Goal: Use online tool/utility: Use online tool/utility

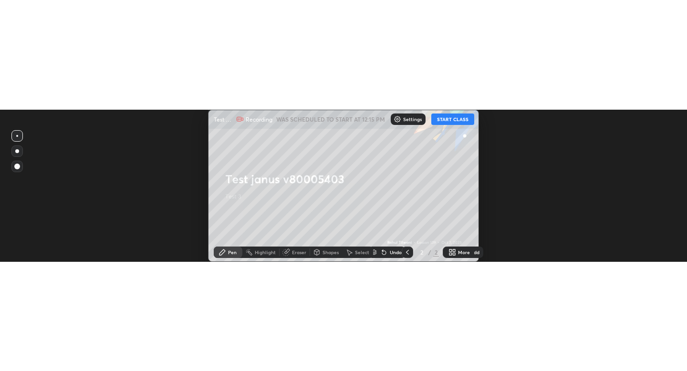
scroll to position [47534, 47000]
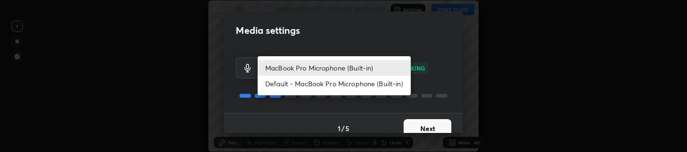
click at [370, 68] on body "Erase all Test janus v80005403 Recording WAS SCHEDULED TO START AT 12:15 PM Set…" at bounding box center [343, 76] width 687 height 152
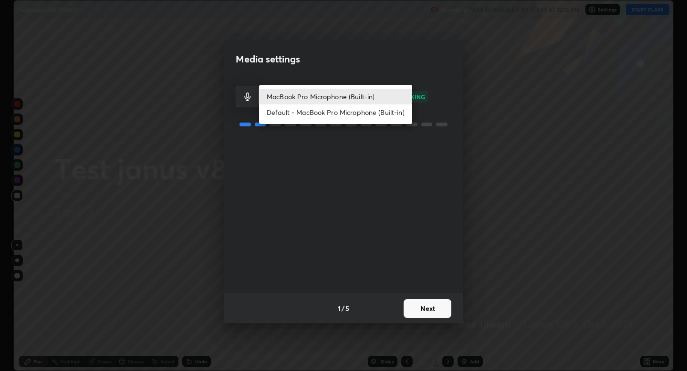
click at [295, 110] on li "Default - MacBook Pro Microphone (Built-in)" at bounding box center [335, 112] width 153 height 16
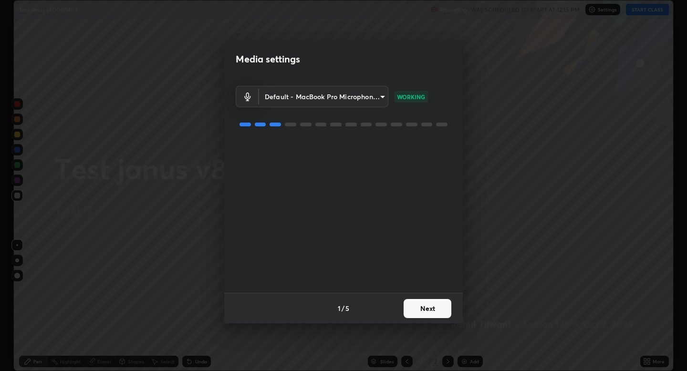
click at [291, 96] on body "Erase all Test janus v80005403 Recording WAS SCHEDULED TO START AT 12:15 PM Set…" at bounding box center [343, 185] width 687 height 371
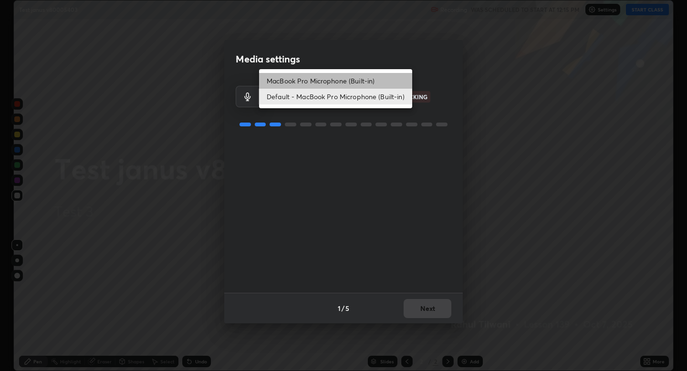
click at [300, 79] on li "MacBook Pro Microphone (Built-in)" at bounding box center [335, 81] width 153 height 16
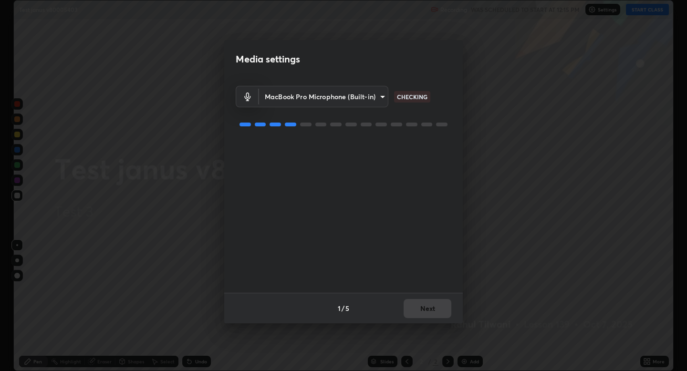
click at [299, 98] on body "Erase all Test janus v80005403 Recording WAS SCHEDULED TO START AT 12:15 PM Set…" at bounding box center [343, 185] width 687 height 371
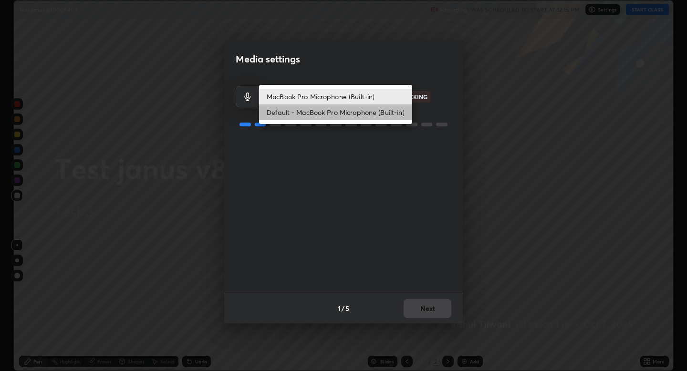
click at [299, 111] on li "Default - MacBook Pro Microphone (Built-in)" at bounding box center [335, 112] width 153 height 16
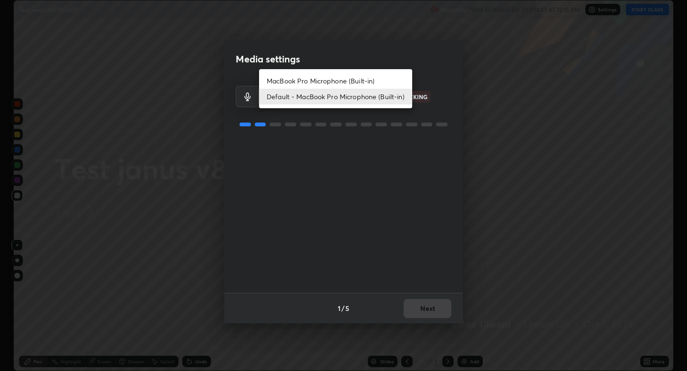
click at [298, 102] on body "Erase all Test janus v80005403 Recording WAS SCHEDULED TO START AT 12:15 PM Set…" at bounding box center [343, 185] width 687 height 371
click at [300, 83] on li "MacBook Pro Microphone (Built-in)" at bounding box center [335, 81] width 153 height 16
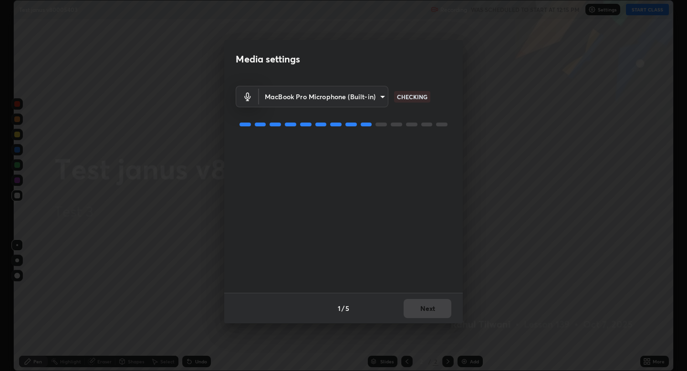
click at [305, 102] on body "Erase all Test janus v80005403 Recording WAS SCHEDULED TO START AT 12:15 PM Set…" at bounding box center [343, 185] width 687 height 371
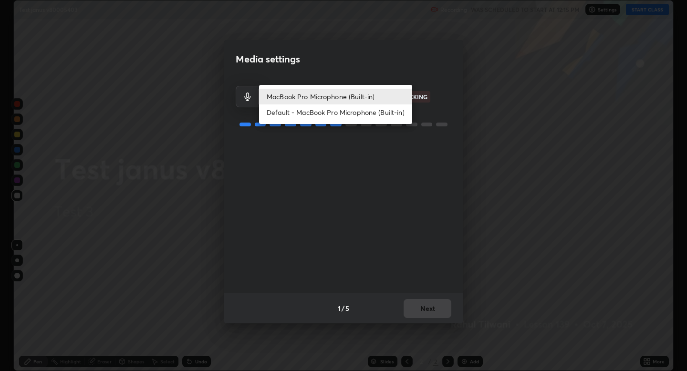
click at [305, 113] on li "Default - MacBook Pro Microphone (Built-in)" at bounding box center [335, 112] width 153 height 16
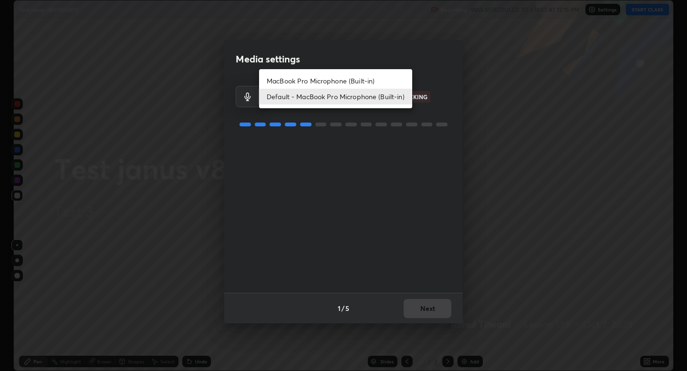
click at [303, 97] on body "Erase all Test janus v80005403 Recording WAS SCHEDULED TO START AT 12:15 PM Set…" at bounding box center [343, 185] width 687 height 371
click at [301, 83] on li "MacBook Pro Microphone (Built-in)" at bounding box center [335, 81] width 153 height 16
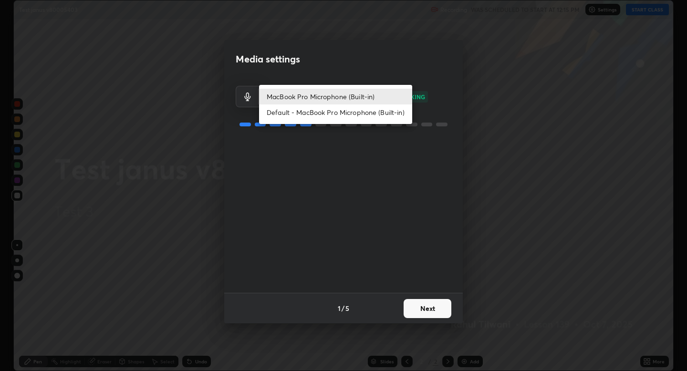
click at [306, 93] on body "Erase all Test janus v80005403 Recording WAS SCHEDULED TO START AT 12:15 PM Set…" at bounding box center [343, 185] width 687 height 371
click at [310, 72] on div at bounding box center [343, 185] width 687 height 371
click at [308, 97] on body "Erase all Test janus v80005403 Recording WAS SCHEDULED TO START AT 12:15 PM Set…" at bounding box center [343, 185] width 687 height 371
click at [310, 107] on li "Default - MacBook Pro Microphone (Built-in)" at bounding box center [335, 112] width 153 height 16
type input "default"
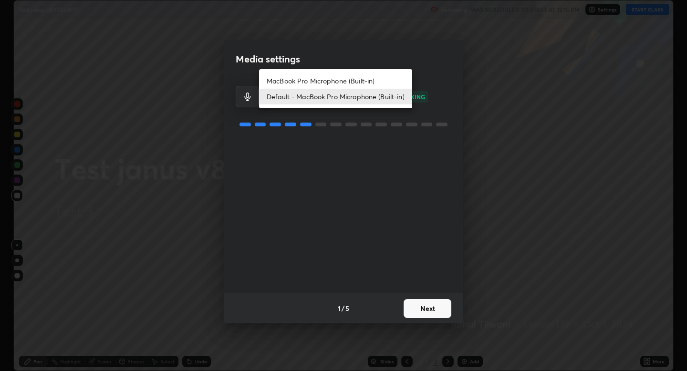
click at [316, 97] on body "Erase all Test janus v80005403 Recording WAS SCHEDULED TO START AT 12:15 PM Set…" at bounding box center [343, 185] width 687 height 371
click at [303, 150] on div at bounding box center [343, 185] width 687 height 371
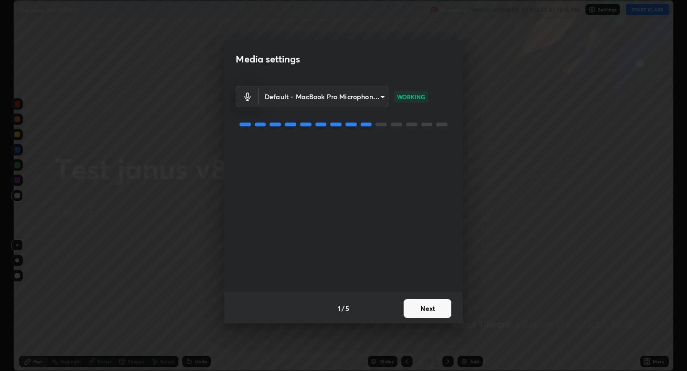
click at [426, 312] on button "Next" at bounding box center [427, 308] width 48 height 19
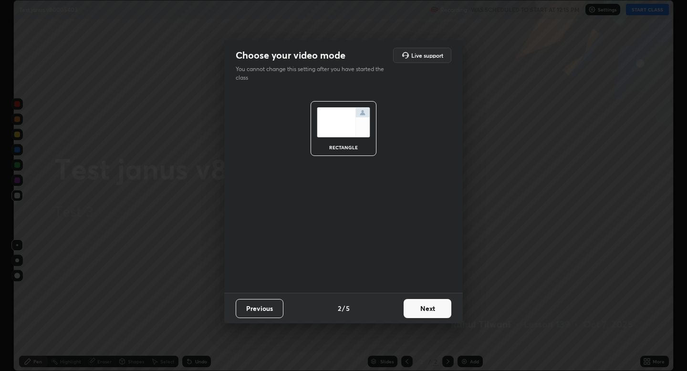
click at [349, 148] on div "rectangle" at bounding box center [343, 147] width 38 height 5
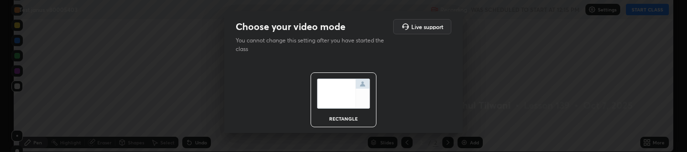
scroll to position [47534, 47000]
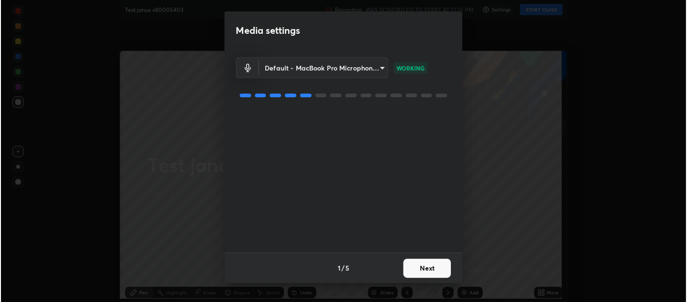
scroll to position [302, 687]
